Goal: Information Seeking & Learning: Learn about a topic

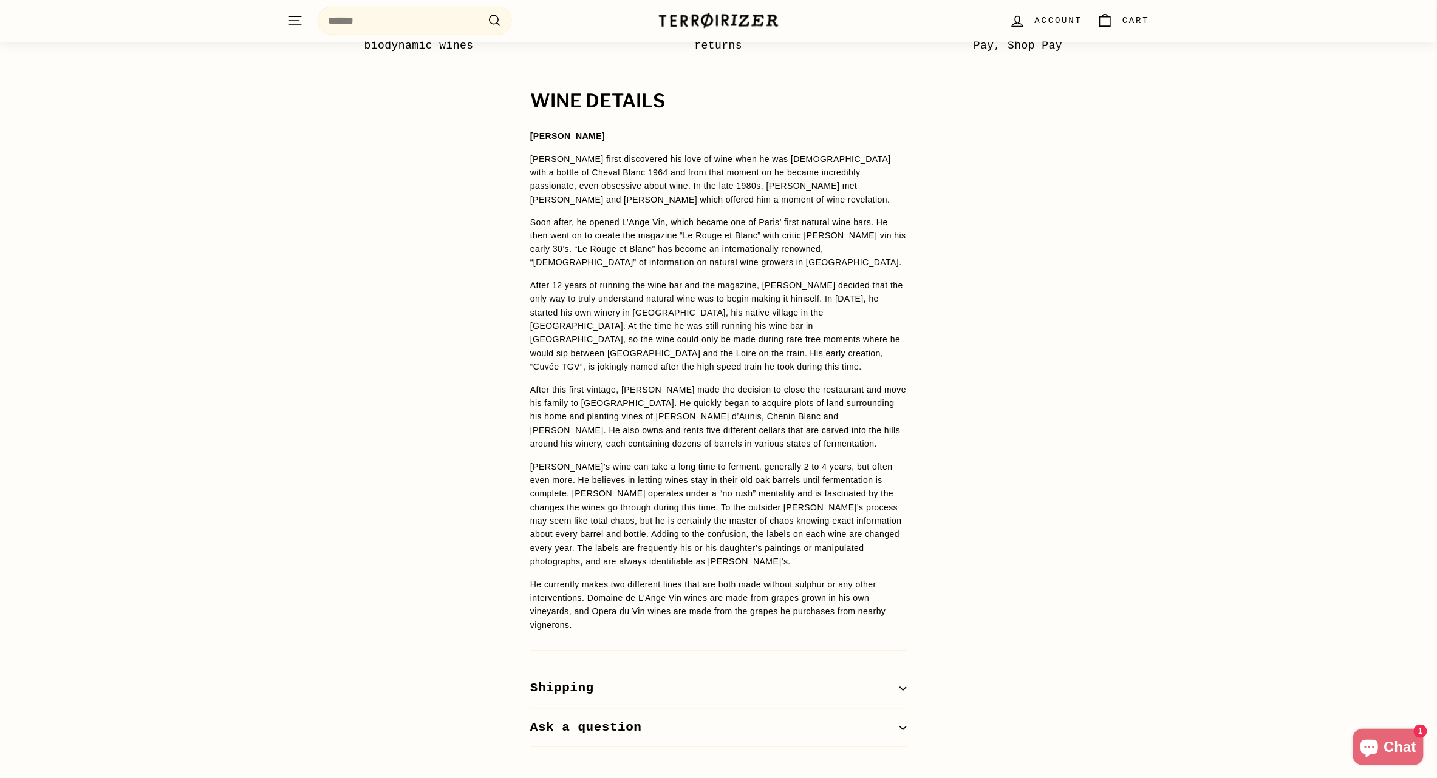
scroll to position [841, 0]
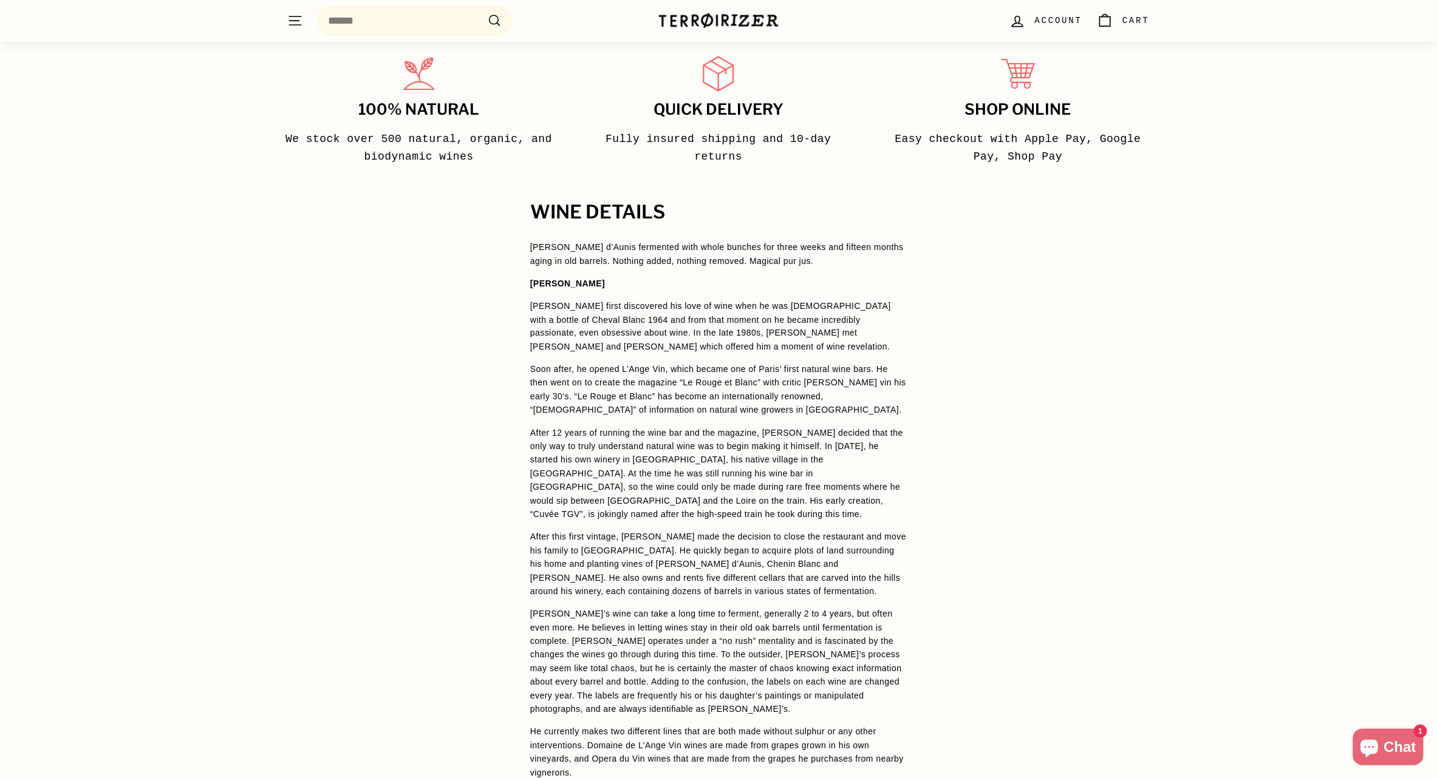
scroll to position [752, 0]
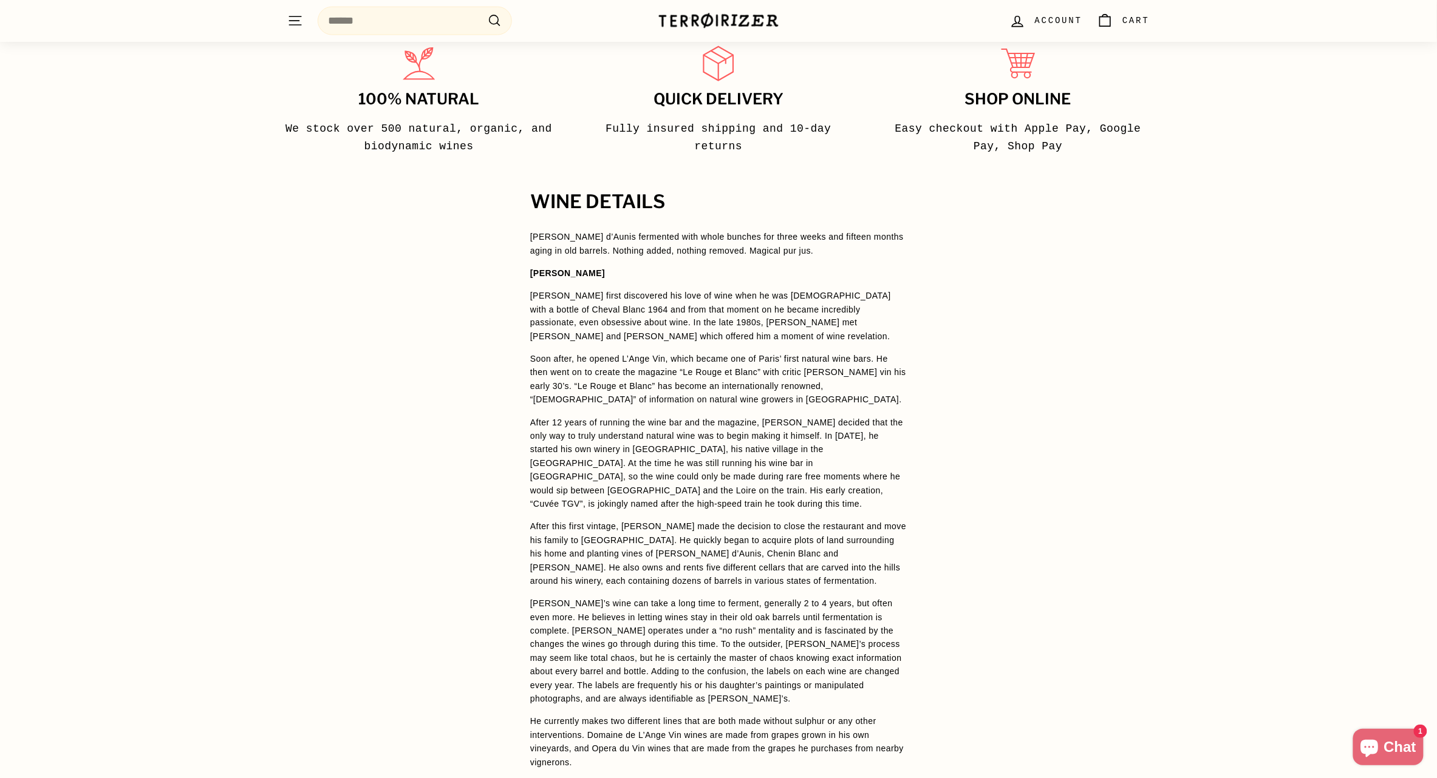
click at [673, 246] on p "[PERSON_NAME] d’Aunis fermented with whole bunches for three weeks and fifteen …" at bounding box center [718, 243] width 376 height 27
copy span "[PERSON_NAME] d’Aunis fermented with whole bunches for three weeks and fifteen …"
